Goal: Task Accomplishment & Management: Complete application form

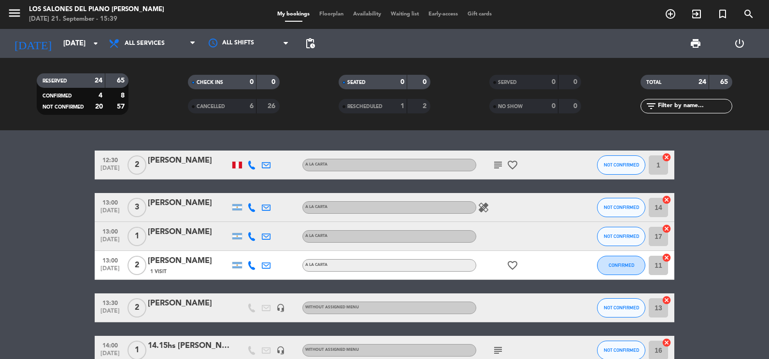
click at [75, 48] on input "[DATE]" at bounding box center [104, 44] width 93 height 18
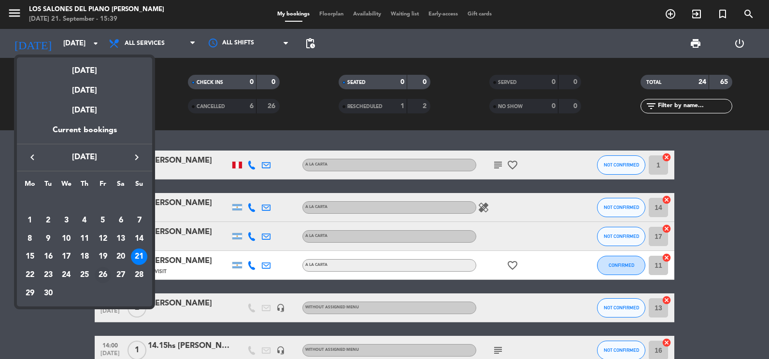
click at [104, 275] on div "26" at bounding box center [103, 275] width 16 height 16
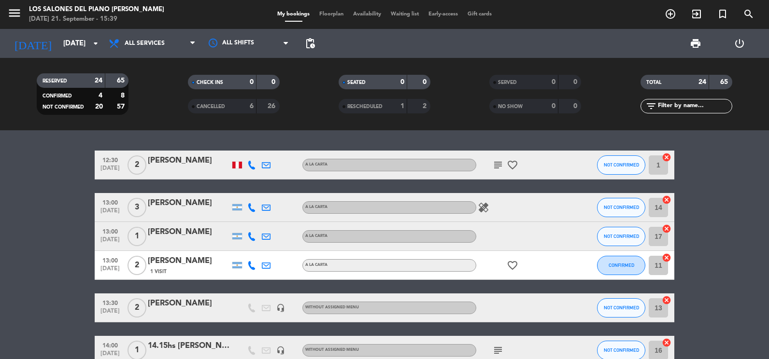
type input "[DATE]"
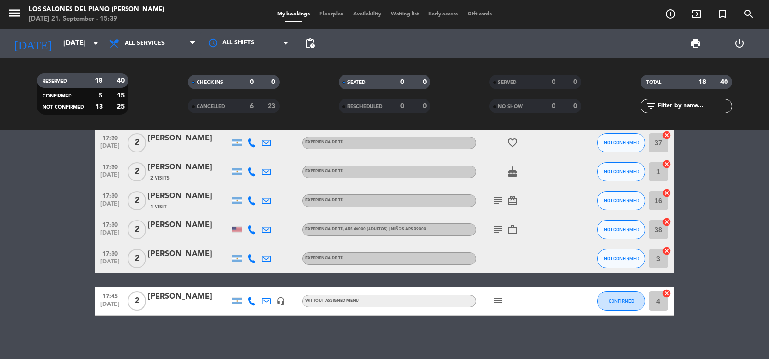
scroll to position [456, 0]
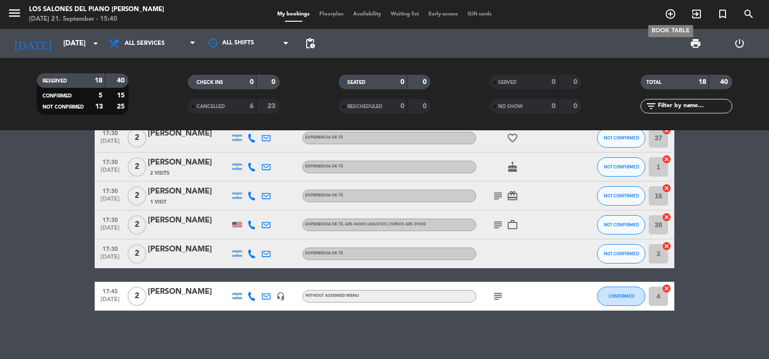
click at [670, 21] on span "add_circle_outline" at bounding box center [670, 14] width 26 height 16
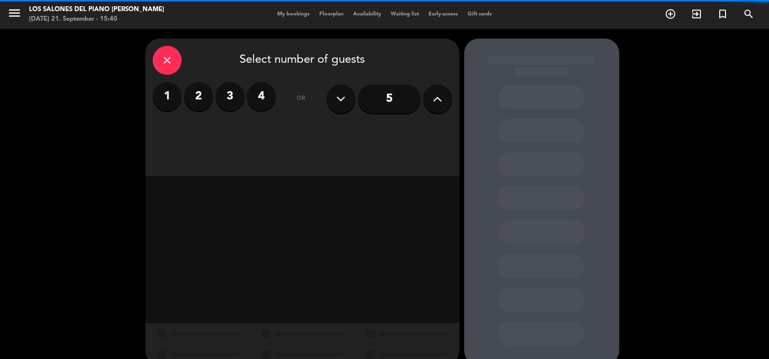
drag, startPoint x: 198, startPoint y: 103, endPoint x: 228, endPoint y: 119, distance: 34.3
click at [198, 102] on label "2" at bounding box center [198, 96] width 29 height 29
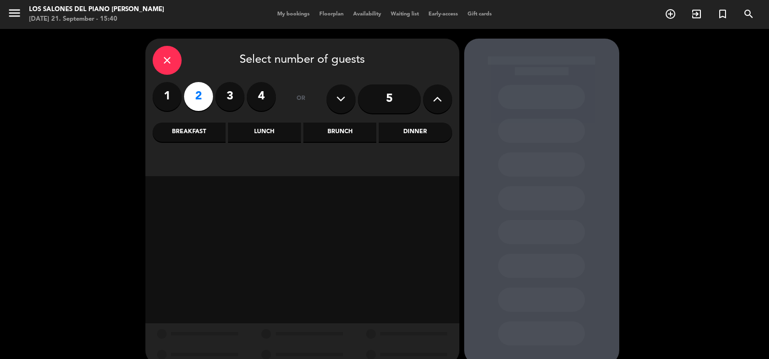
click at [400, 130] on div "Dinner" at bounding box center [415, 132] width 73 height 19
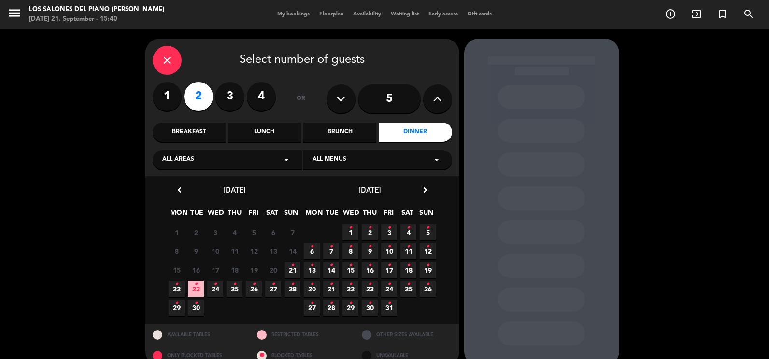
click at [256, 290] on span "26 •" at bounding box center [254, 289] width 16 height 16
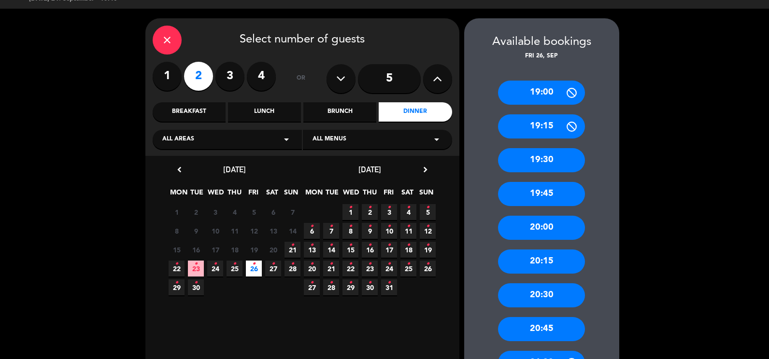
scroll to position [16, 0]
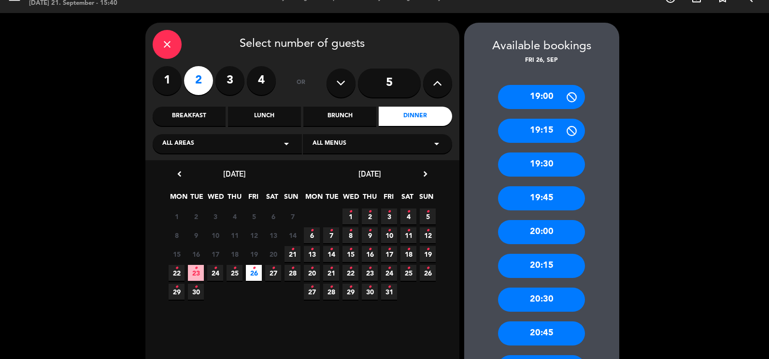
click at [549, 226] on div "20:00" at bounding box center [541, 232] width 87 height 24
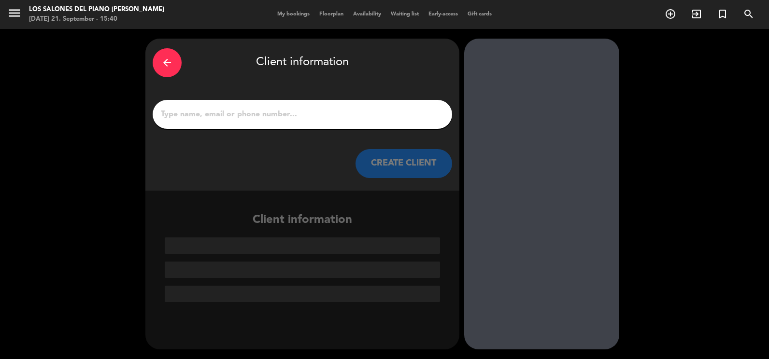
click at [262, 116] on input "1" at bounding box center [302, 115] width 285 height 14
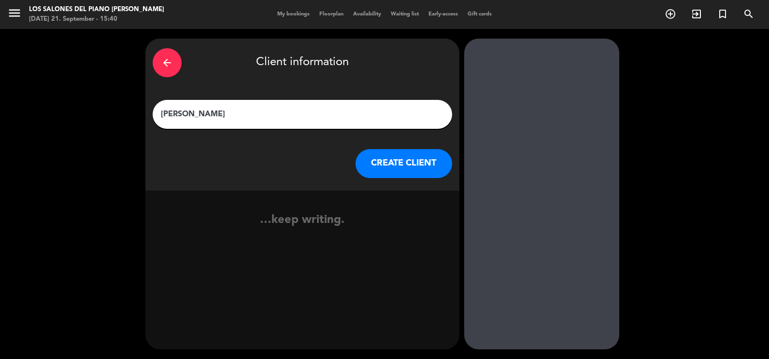
type input "[PERSON_NAME]"
click at [410, 171] on button "CREATE CLIENT" at bounding box center [403, 163] width 97 height 29
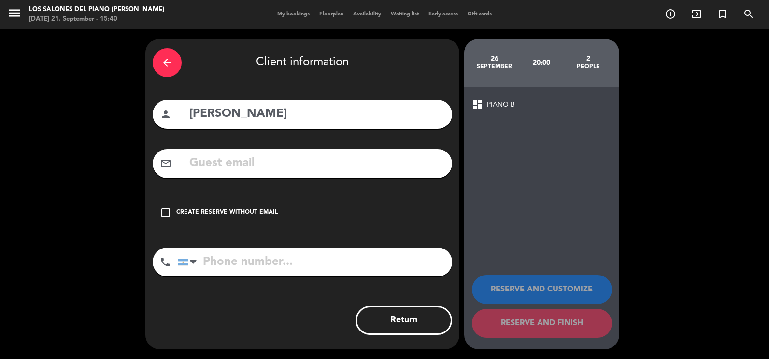
click at [318, 211] on div "check_box_outline_blank Create reserve without email" at bounding box center [302, 212] width 299 height 29
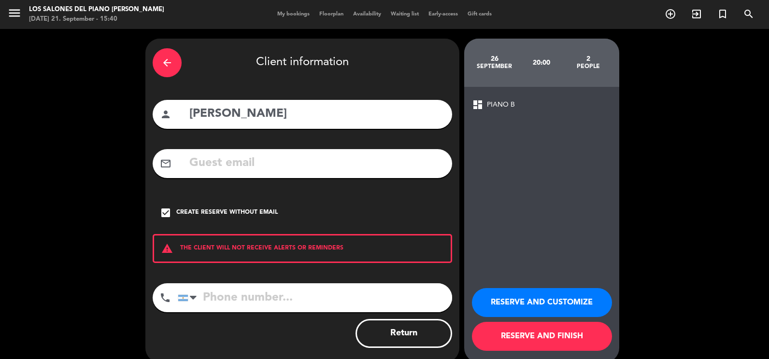
click at [507, 297] on button "RESERVE AND CUSTOMIZE" at bounding box center [542, 302] width 140 height 29
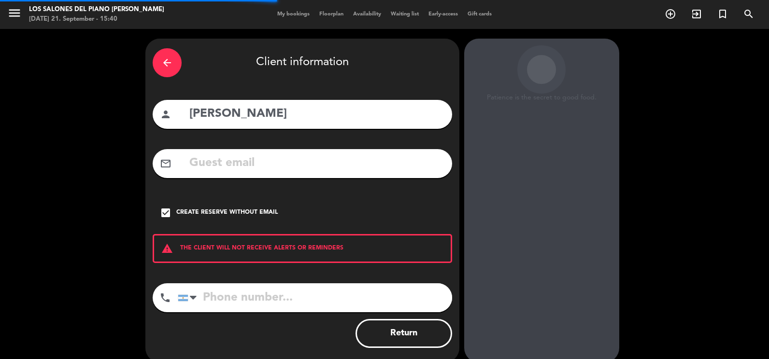
scroll to position [27, 0]
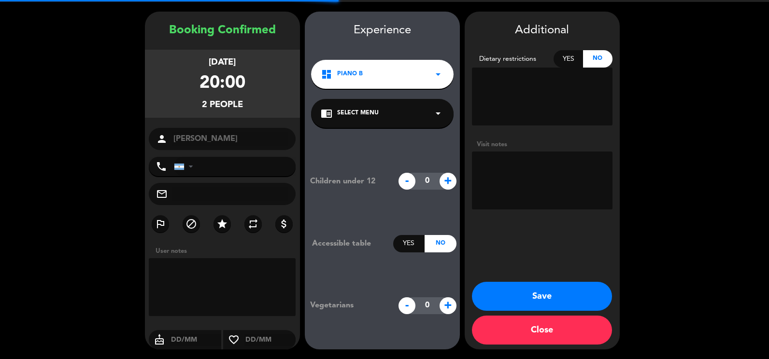
click at [536, 175] on textarea at bounding box center [542, 181] width 141 height 58
type textarea "R"
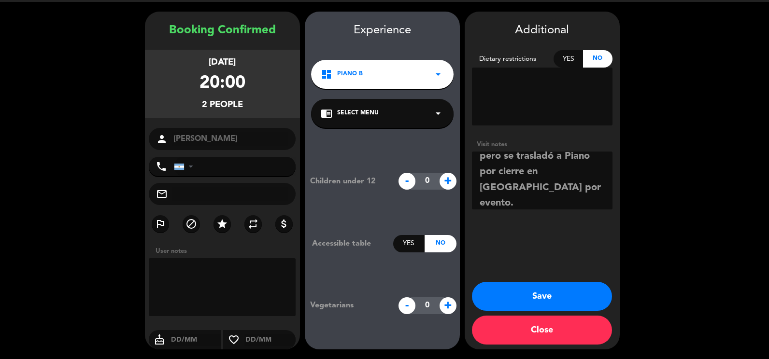
scroll to position [55, 0]
type textarea "Estaba en [GEOGRAPHIC_DATA], pero se trasladó a Piano por cierre en [GEOGRAPHIC…"
click at [548, 300] on button "Save" at bounding box center [542, 296] width 140 height 29
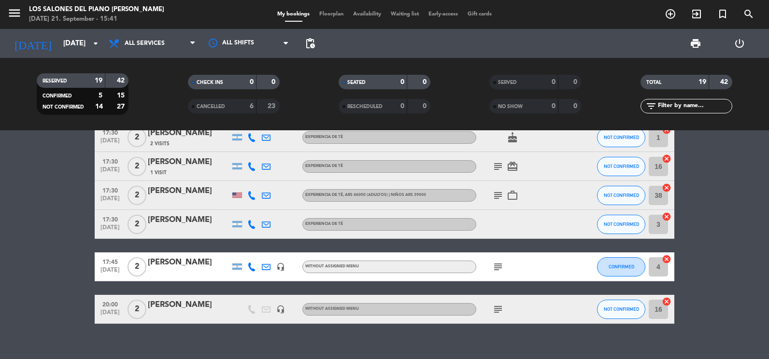
scroll to position [498, 0]
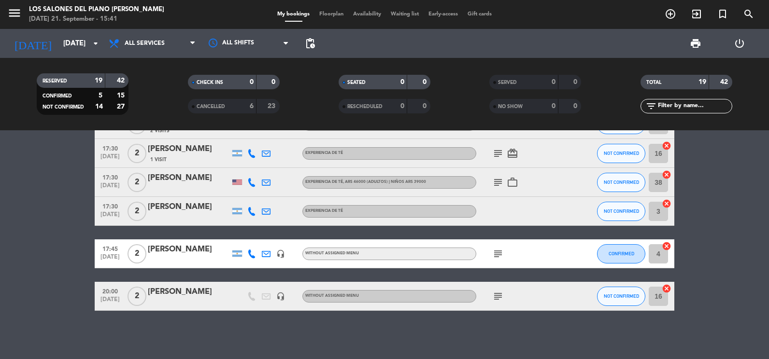
click at [188, 290] on div "[PERSON_NAME]" at bounding box center [189, 292] width 82 height 13
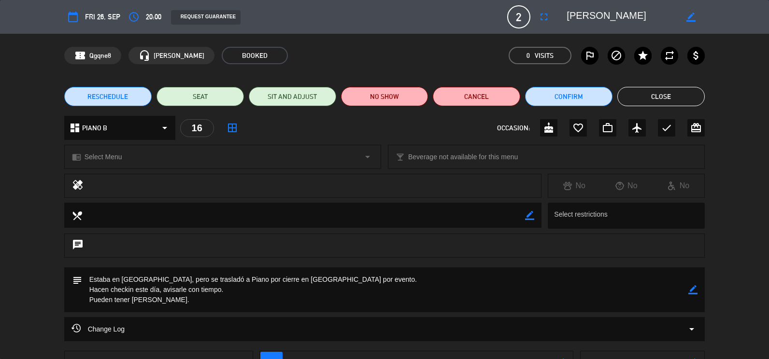
click at [694, 286] on icon "border_color" at bounding box center [692, 289] width 9 height 9
click at [91, 280] on textarea at bounding box center [385, 290] width 607 height 45
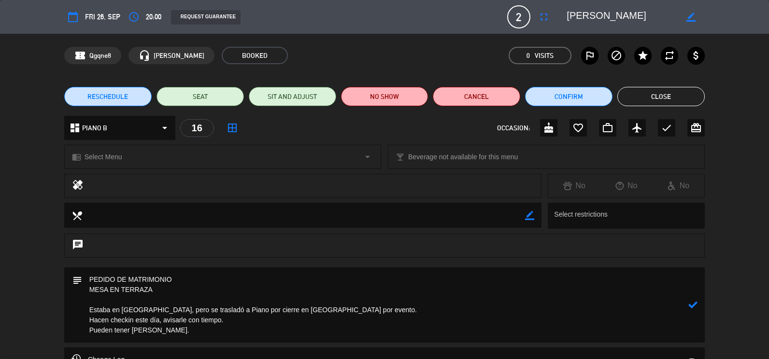
type textarea "PEDIDO DE MATRIMONIO MESA EN TERRAZA Estaba en [GEOGRAPHIC_DATA], pero se trasl…"
click at [692, 304] on icon at bounding box center [692, 304] width 9 height 9
click at [648, 97] on button "Close" at bounding box center [660, 96] width 87 height 19
